Goal: Task Accomplishment & Management: Use online tool/utility

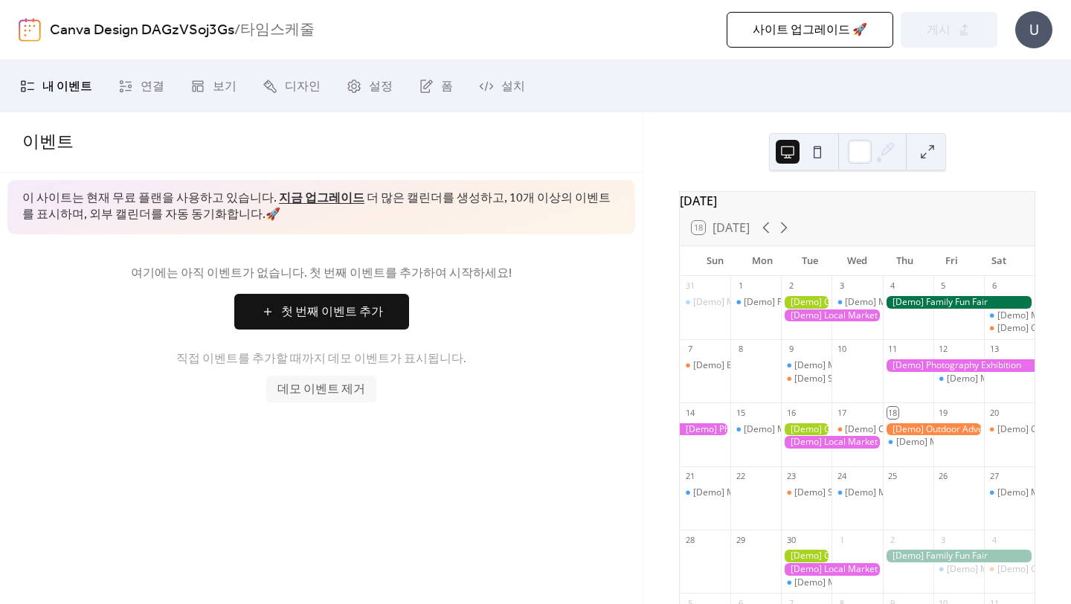
click at [743, 190] on div "[DATE] 18 [DATE] Sun Mon Tue Wed Thu Fri Sat 31 [Demo] Morning Yoga Bliss 1 [De…" at bounding box center [857, 357] width 428 height 491
click at [743, 210] on div "[DATE]" at bounding box center [857, 201] width 355 height 18
drag, startPoint x: 759, startPoint y: 318, endPoint x: 771, endPoint y: 313, distance: 13.0
click at [771, 313] on div "[Demo] Fitness Bootcamp" at bounding box center [755, 315] width 51 height 38
click at [771, 309] on div "[Demo] Fitness Bootcamp" at bounding box center [796, 302] width 107 height 13
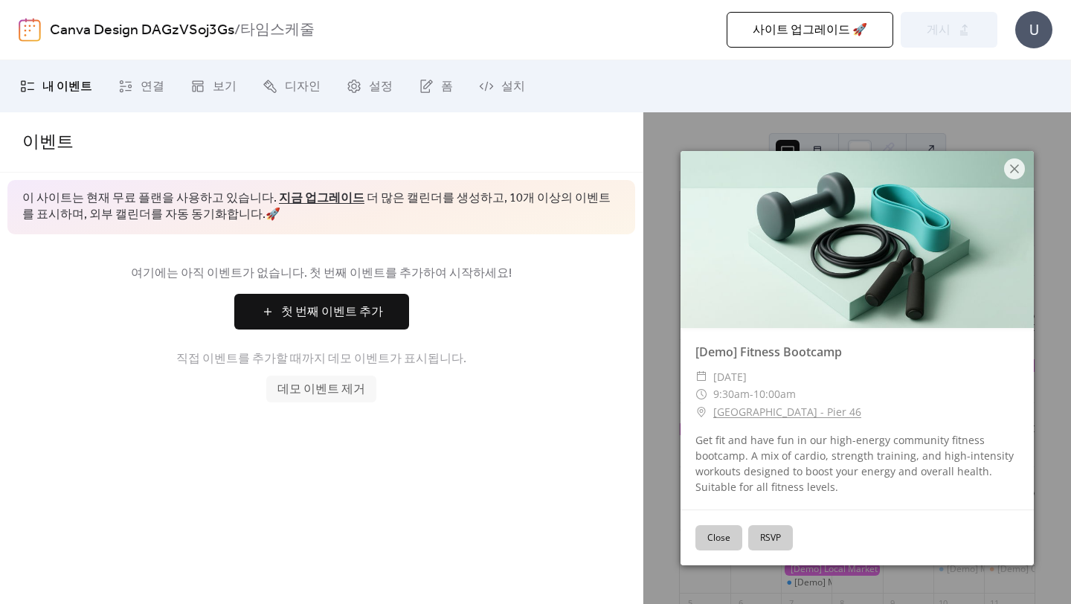
click at [711, 542] on button "Close" at bounding box center [718, 537] width 47 height 25
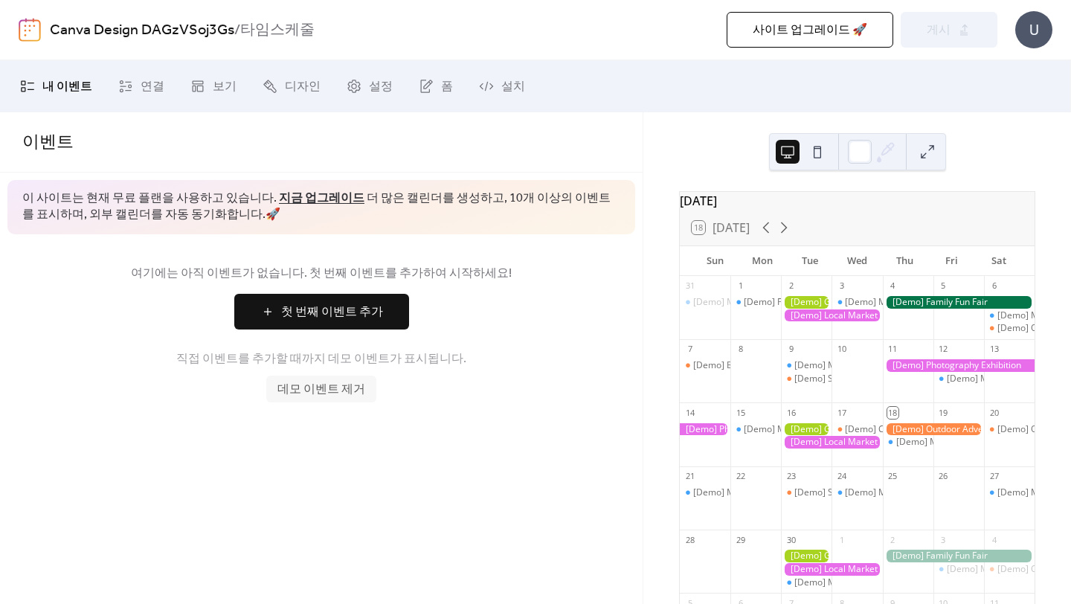
click at [755, 329] on div "[Demo] Fitness Bootcamp" at bounding box center [755, 315] width 51 height 38
click at [338, 303] on span "첫 번째 이벤트 추가" at bounding box center [332, 312] width 102 height 18
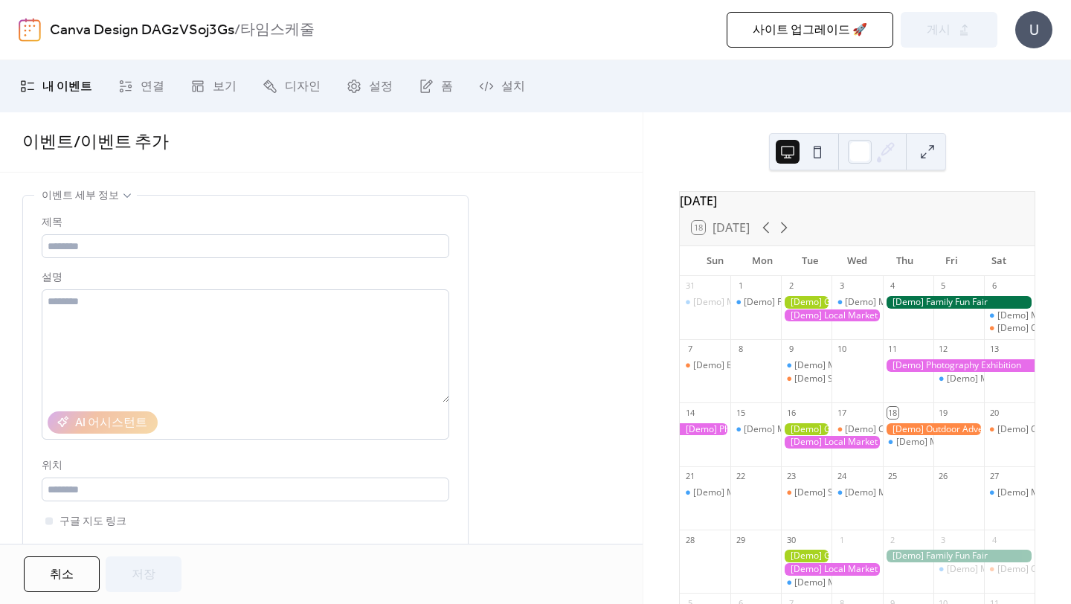
click at [810, 309] on div at bounding box center [806, 302] width 51 height 13
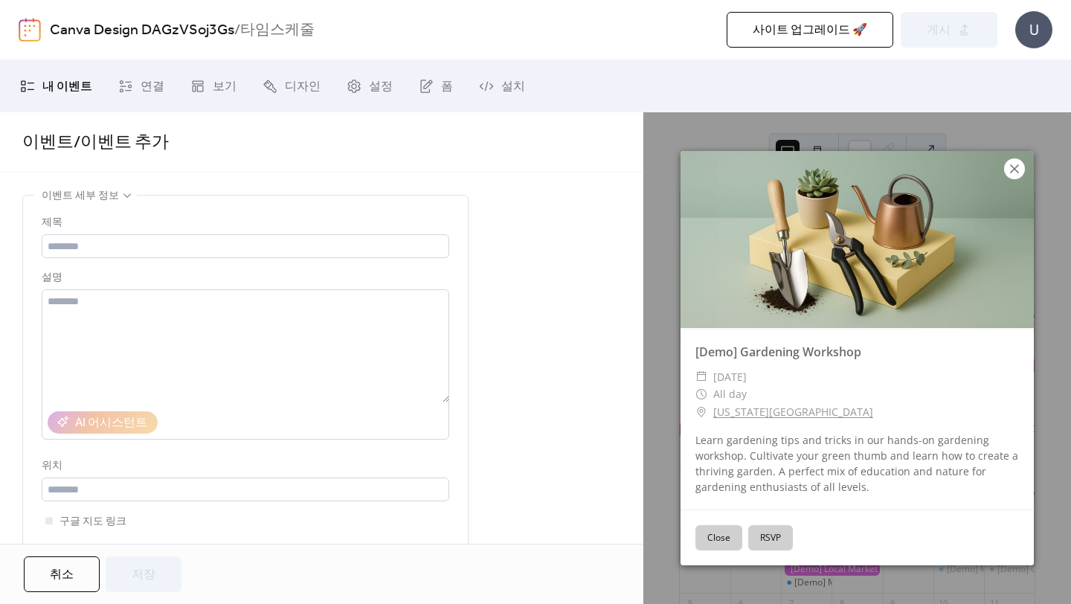
click at [1012, 167] on icon at bounding box center [1014, 169] width 18 height 18
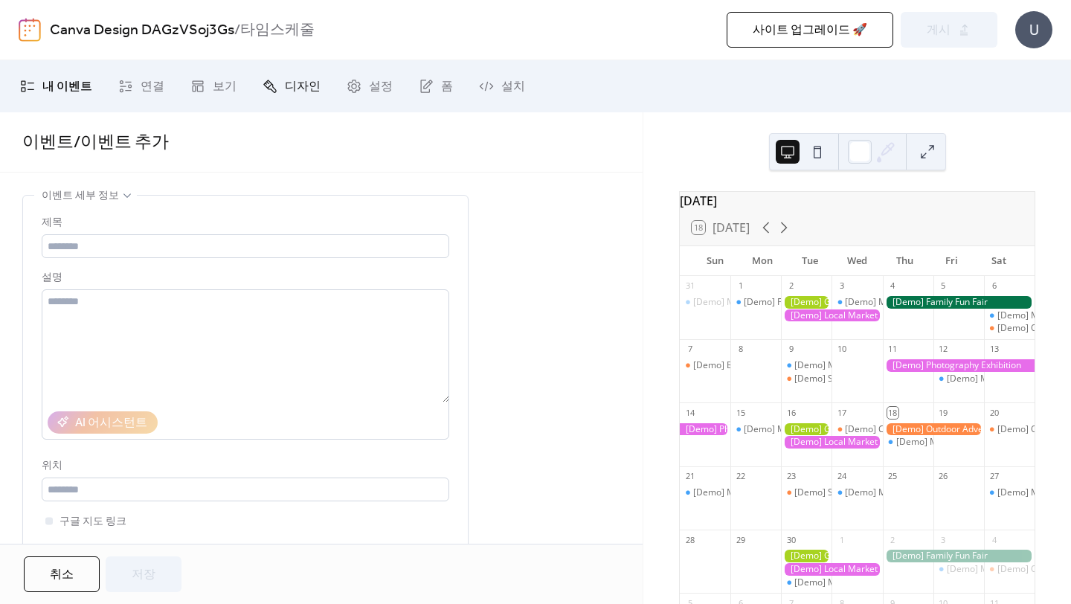
click at [288, 87] on span "디자인" at bounding box center [303, 87] width 36 height 18
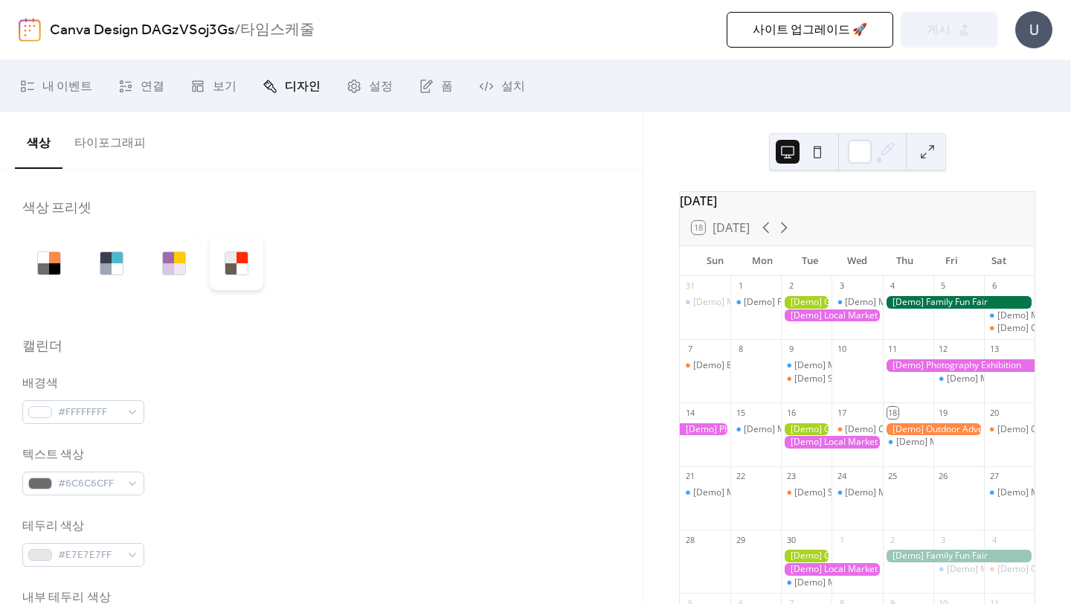
click at [234, 268] on div at bounding box center [230, 268] width 11 height 11
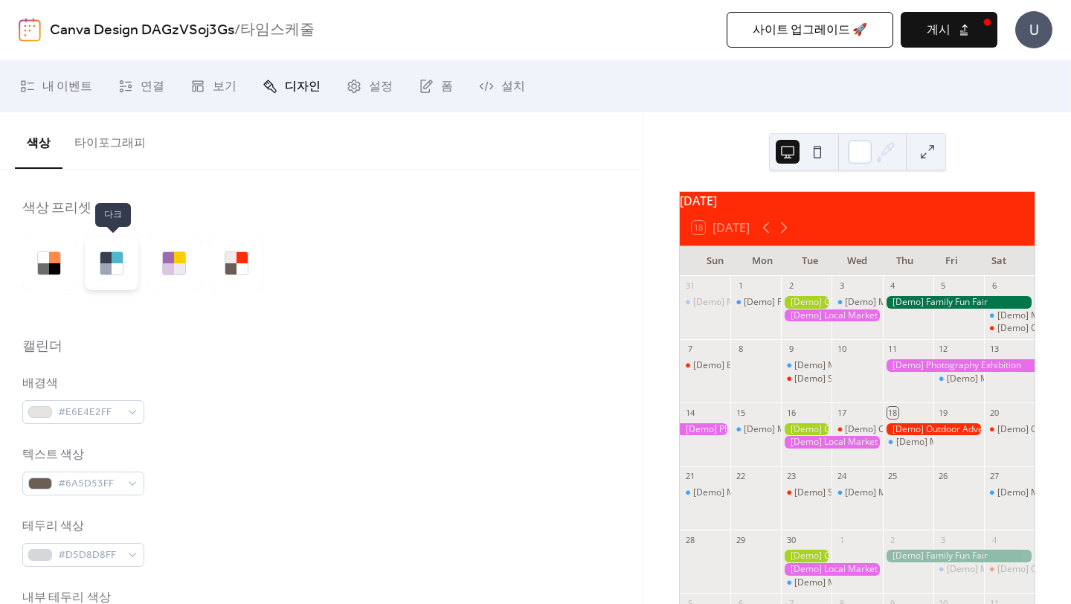
click at [104, 265] on div at bounding box center [105, 268] width 11 height 11
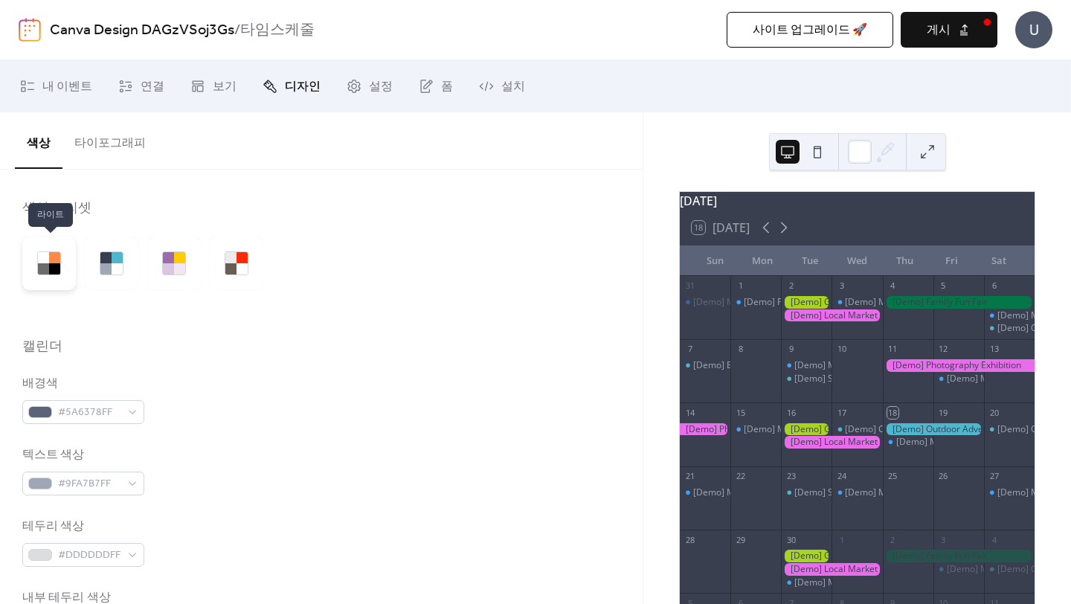
click at [62, 264] on div at bounding box center [49, 263] width 54 height 54
